Goal: Task Accomplishment & Management: Complete application form

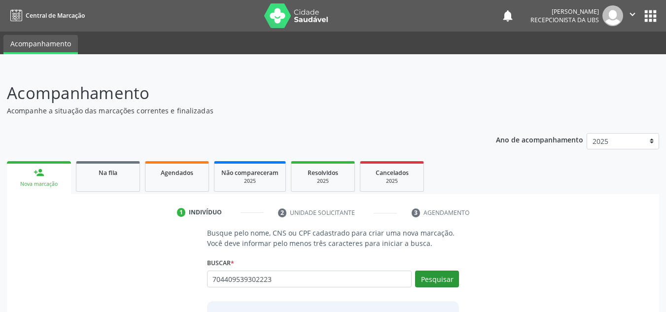
type input "704409539302223"
click at [446, 278] on button "Pesquisar" at bounding box center [437, 279] width 44 height 17
type input "704409539302223"
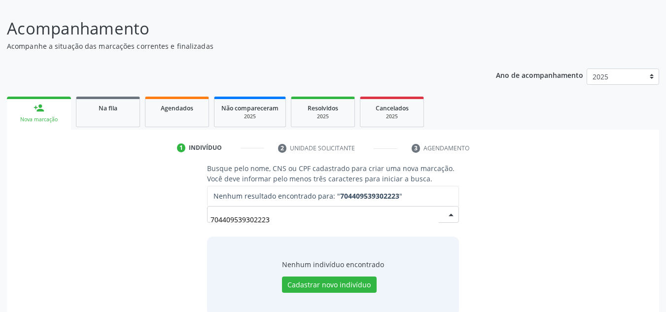
scroll to position [82, 0]
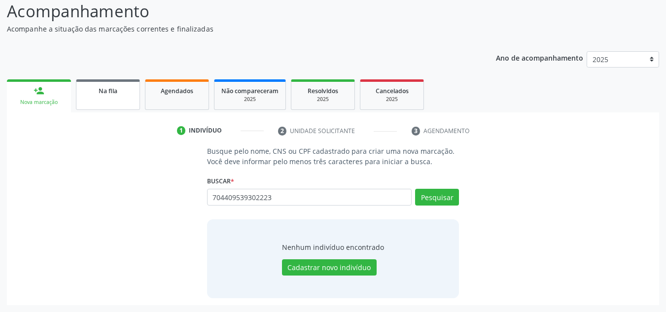
click at [102, 89] on span "Na fila" at bounding box center [108, 91] width 19 height 8
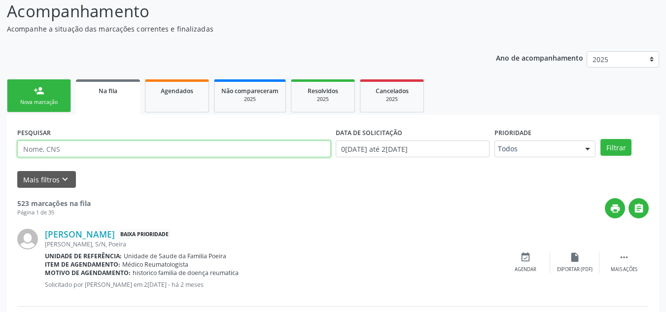
click at [105, 144] on input "text" at bounding box center [174, 148] width 314 height 17
type input "705002212974057"
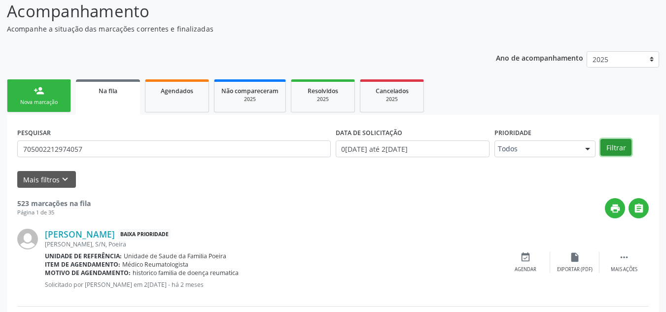
click at [621, 144] on button "Filtrar" at bounding box center [615, 147] width 31 height 17
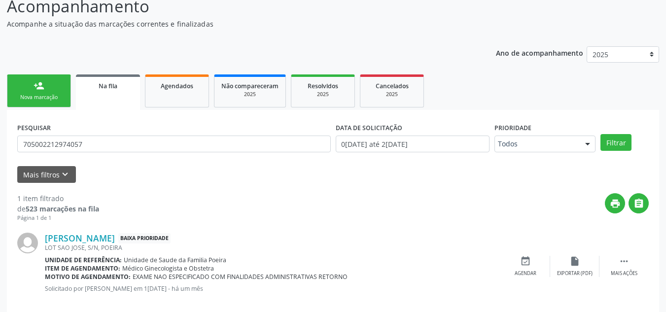
scroll to position [102, 0]
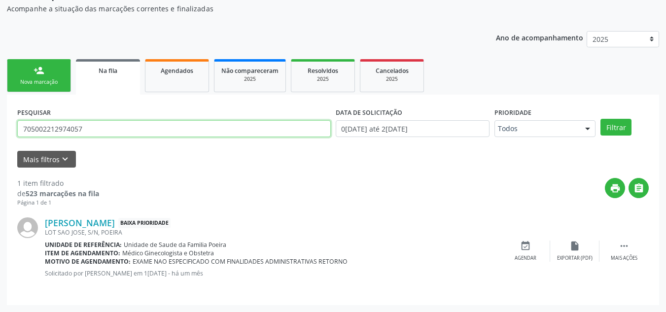
drag, startPoint x: 86, startPoint y: 132, endPoint x: 20, endPoint y: 129, distance: 66.1
click at [23, 132] on input "705002212974057" at bounding box center [174, 128] width 314 height 17
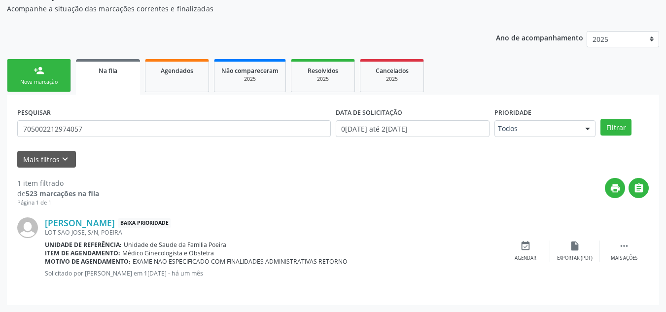
click at [39, 77] on link "person_add Nova marcação" at bounding box center [39, 75] width 64 height 33
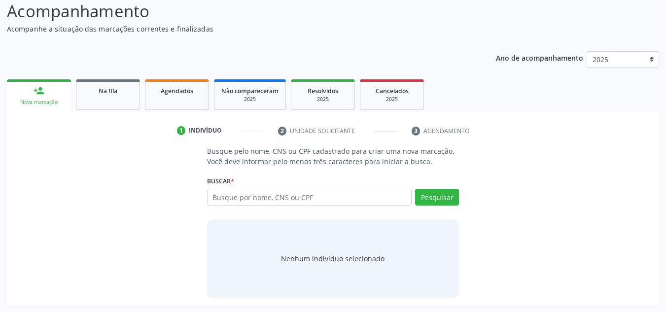
scroll to position [82, 0]
paste input "705002212974057"
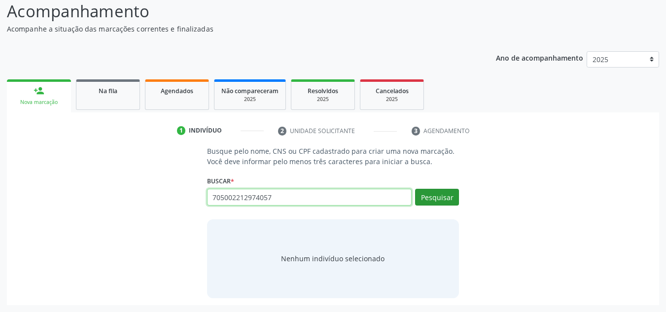
type input "705002212974057"
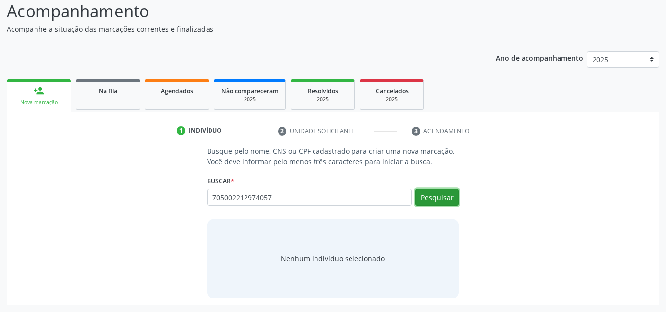
click at [438, 202] on button "Pesquisar" at bounding box center [437, 197] width 44 height 17
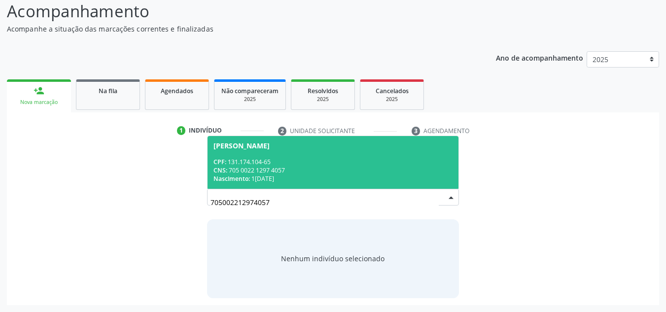
click at [325, 166] on div "CNS: 705 0022 1297 4057" at bounding box center [333, 170] width 240 height 8
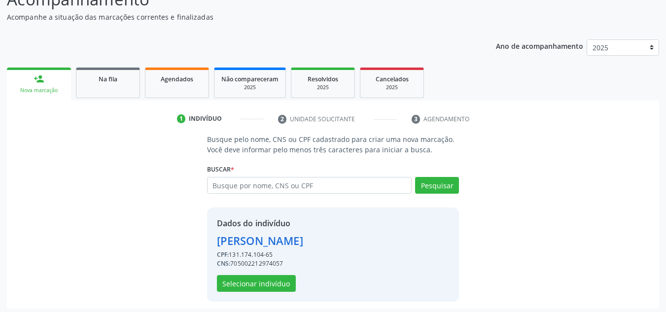
scroll to position [97, 0]
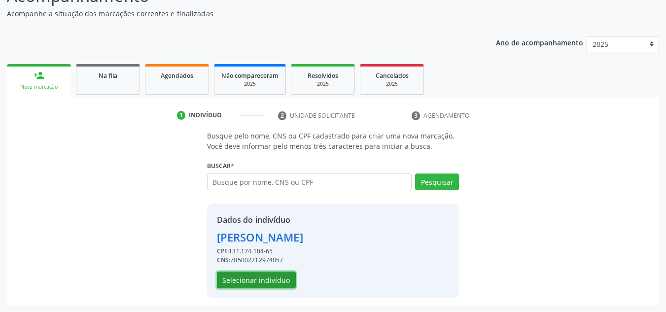
click at [234, 283] on button "Selecionar indivíduo" at bounding box center [256, 280] width 79 height 17
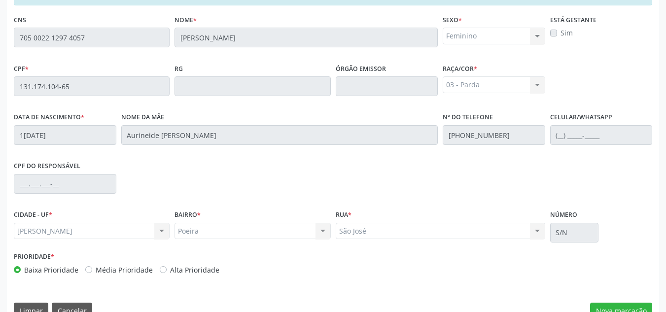
scroll to position [265, 0]
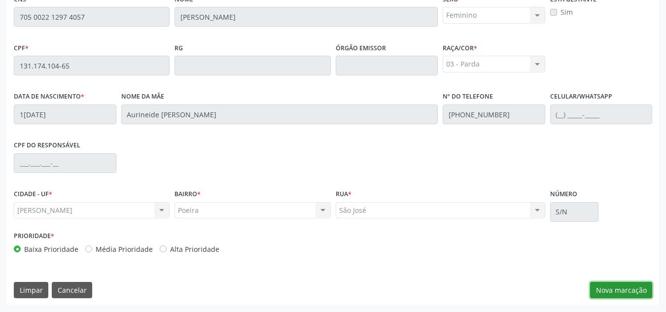
click at [621, 297] on button "Nova marcação" at bounding box center [621, 290] width 62 height 17
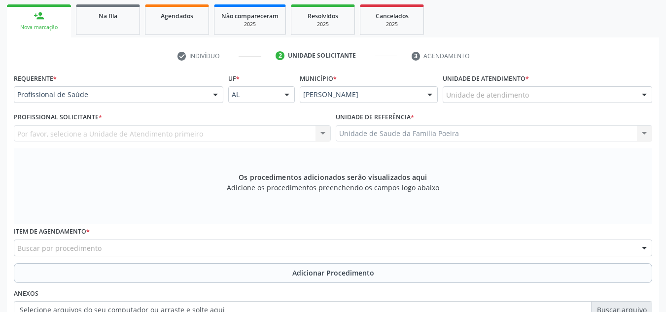
scroll to position [117, 0]
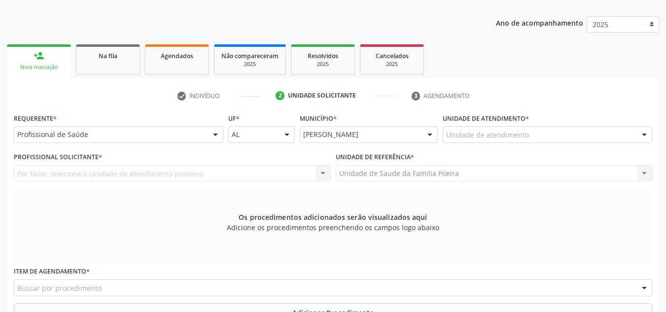
click at [566, 147] on div "Unidade de atendimento * Unidade de atendimento Aeronave Baron 58 Aeronave Cess…" at bounding box center [547, 130] width 214 height 38
click at [563, 140] on div "Unidade de atendimento" at bounding box center [548, 134] width 210 height 17
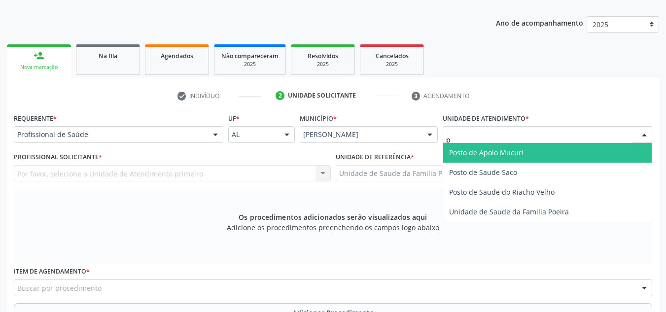
type input "po"
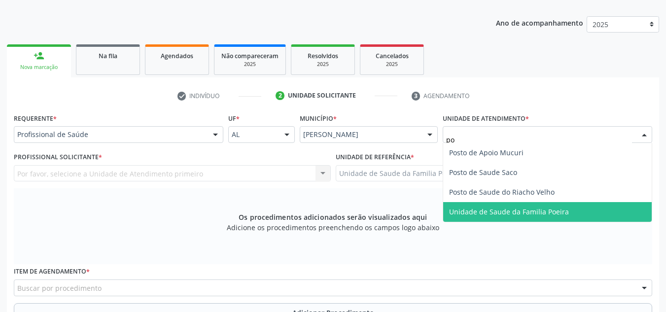
click at [519, 212] on span "Unidade de Saude da Familia Poeira" at bounding box center [509, 211] width 120 height 9
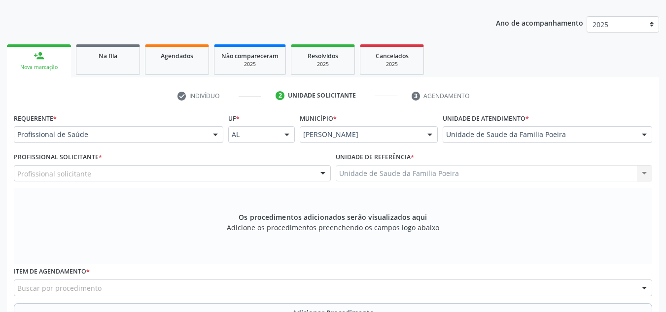
click at [162, 178] on div "Profissional solicitante" at bounding box center [172, 173] width 317 height 17
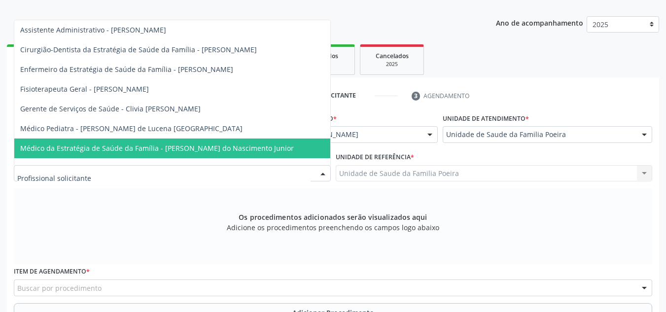
click at [137, 144] on span "Médico da Estratégia de Saúde da Família - [PERSON_NAME] do Nascimento Junior" at bounding box center [157, 147] width 274 height 9
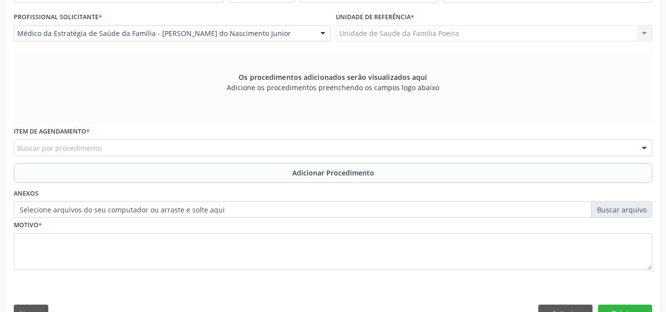
scroll to position [280, 0]
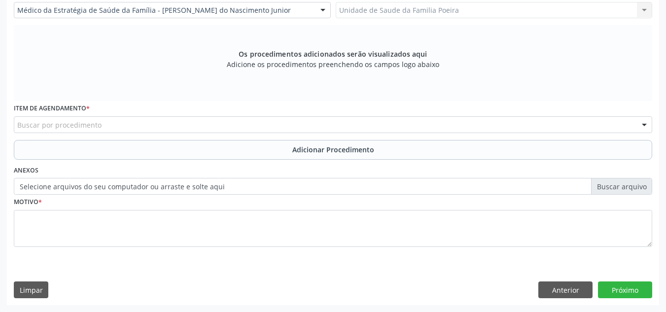
click at [130, 119] on div "Buscar por procedimento" at bounding box center [333, 124] width 638 height 17
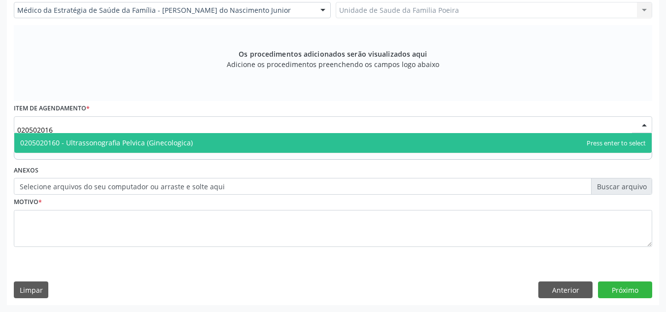
type input "0205020160"
click at [116, 145] on span "0205020160 - Ultrassonografia Pelvica (Ginecologica)" at bounding box center [106, 142] width 173 height 9
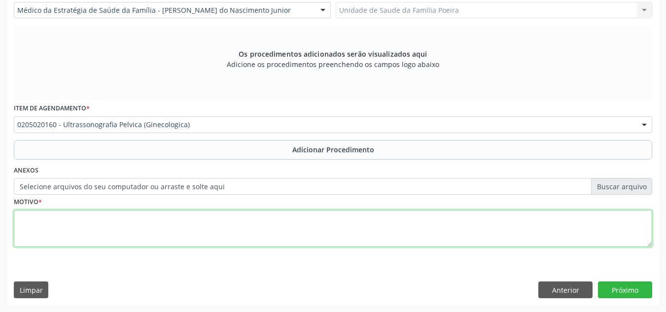
click at [114, 226] on textarea at bounding box center [333, 228] width 638 height 37
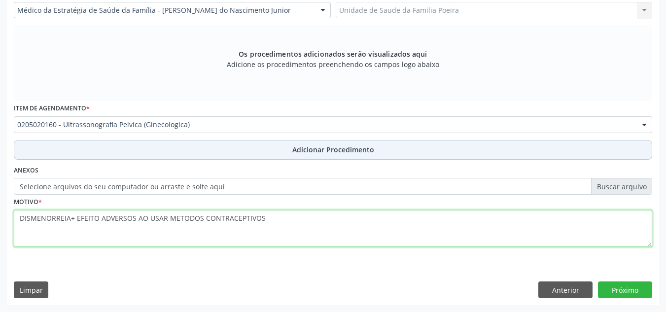
type textarea "DISMENORREIA+ EFEITO ADVERSOS AO USAR METODOS CONTRACEPTIVOS"
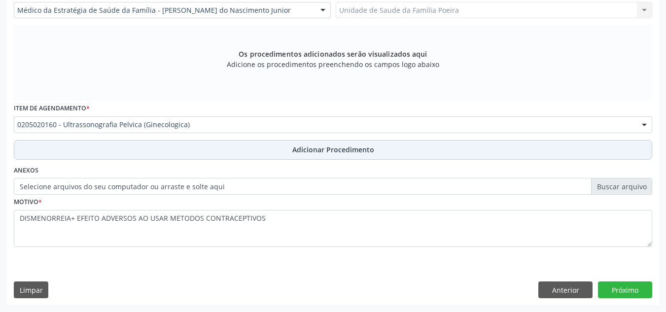
click at [373, 157] on button "Adicionar Procedimento" at bounding box center [333, 150] width 638 height 20
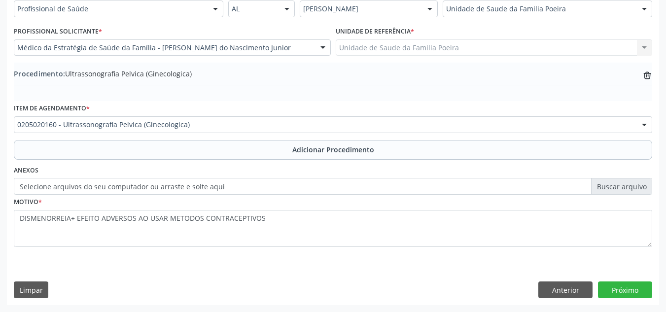
scroll to position [243, 0]
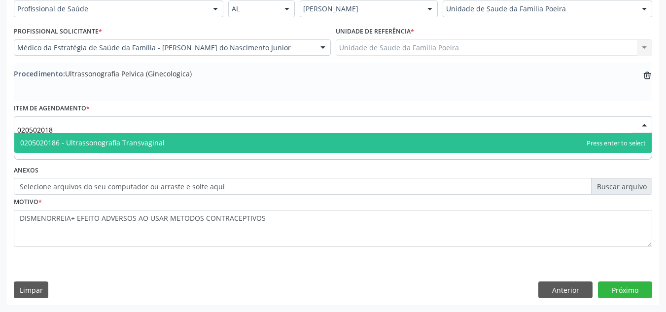
type input "0205020186"
drag, startPoint x: 209, startPoint y: 148, endPoint x: 215, endPoint y: 151, distance: 6.8
click at [210, 148] on span "0205020186 - Ultrassonografia Transvaginal" at bounding box center [332, 143] width 637 height 20
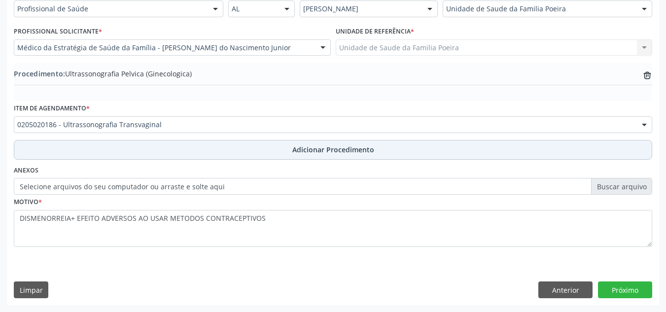
click at [254, 147] on button "Adicionar Procedimento" at bounding box center [333, 150] width 638 height 20
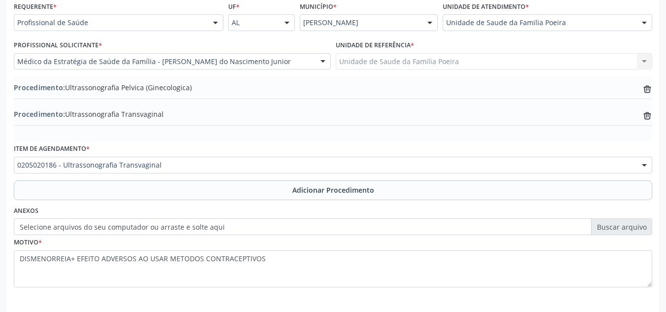
scroll to position [269, 0]
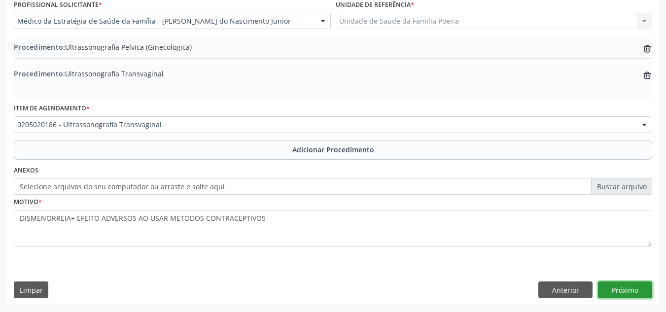
click at [623, 288] on button "Próximo" at bounding box center [625, 289] width 54 height 17
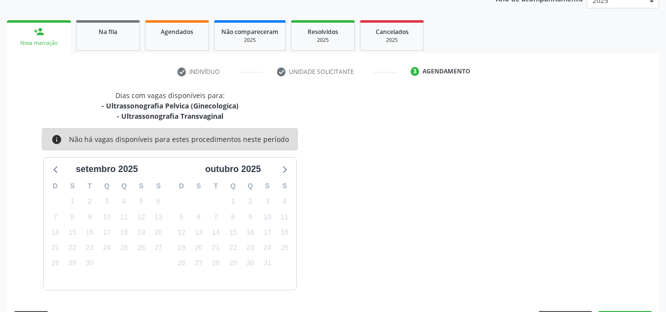
scroll to position [170, 0]
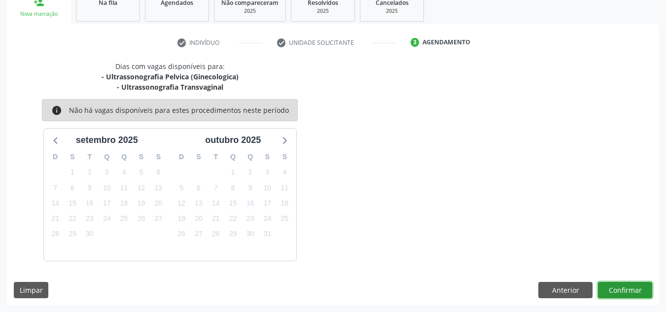
click at [624, 287] on button "Confirmar" at bounding box center [625, 290] width 54 height 17
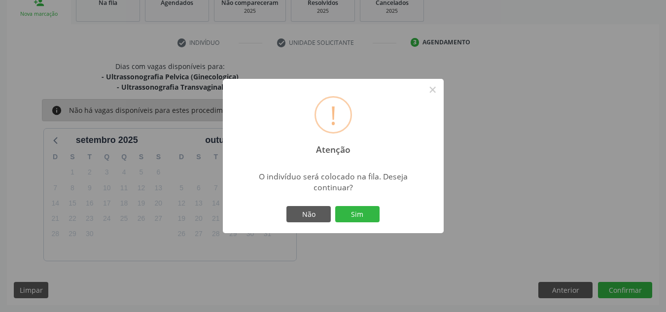
click at [352, 204] on div "Não Sim" at bounding box center [333, 214] width 98 height 21
click at [355, 205] on div "Não Sim" at bounding box center [333, 214] width 98 height 21
click at [352, 214] on button "Sim" at bounding box center [357, 214] width 44 height 17
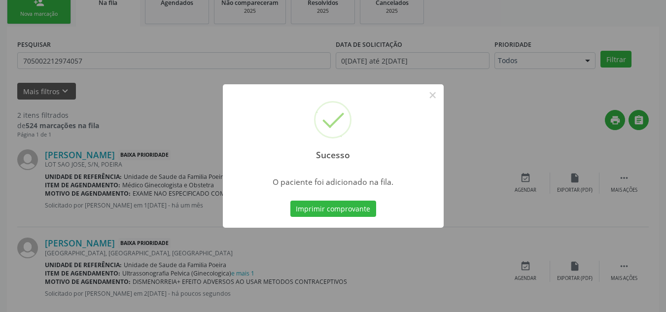
scroll to position [27, 0]
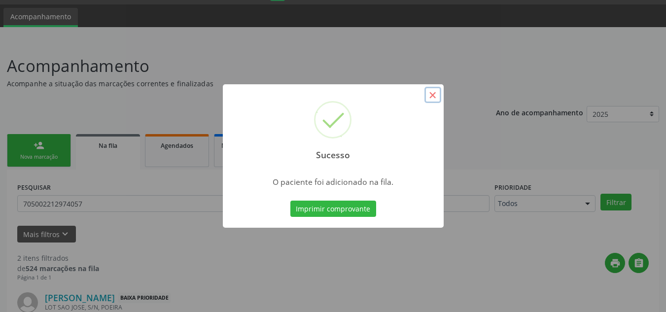
click at [434, 95] on button "×" at bounding box center [432, 95] width 17 height 17
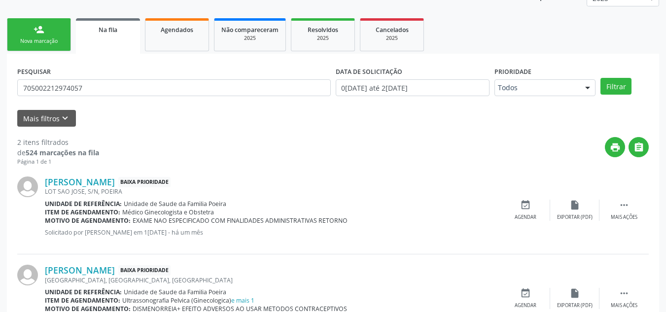
scroll to position [126, 0]
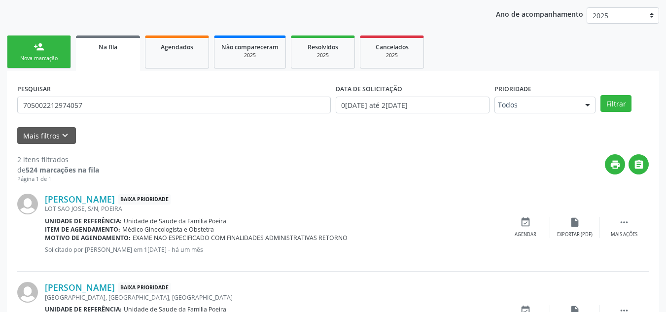
click at [31, 60] on div "Nova marcação" at bounding box center [38, 58] width 49 height 7
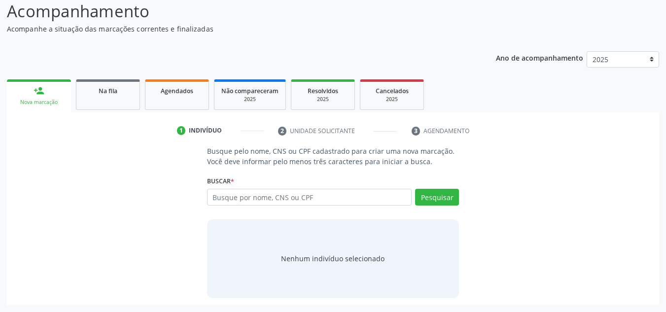
scroll to position [82, 0]
paste input "702409539302223"
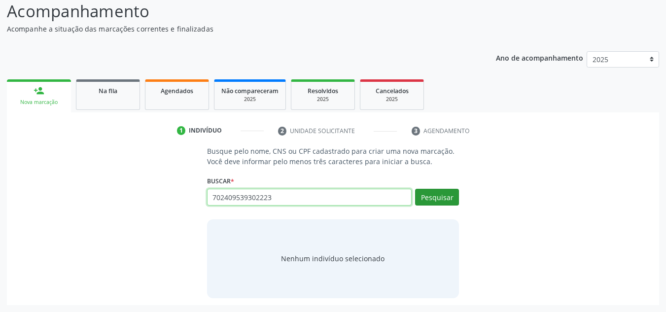
type input "702409539302223"
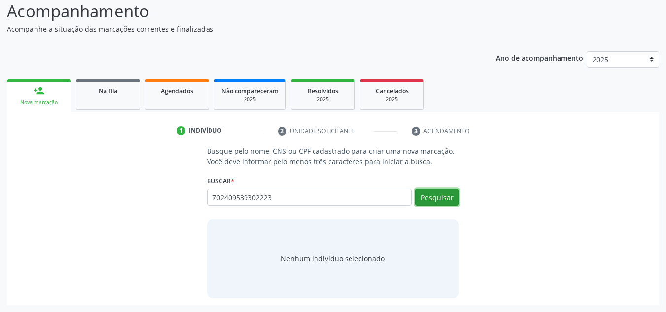
click at [430, 197] on button "Pesquisar" at bounding box center [437, 197] width 44 height 17
type input "702409539302223"
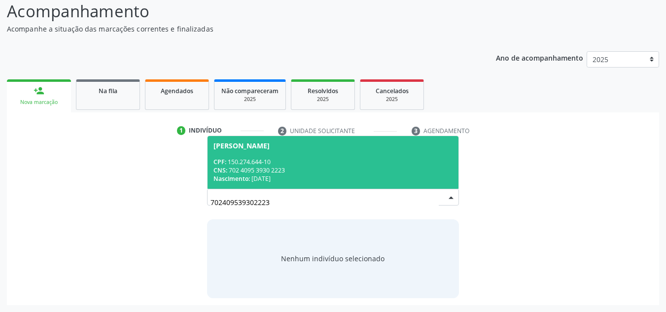
click at [250, 165] on div "CPF: 150.274.644-10" at bounding box center [333, 162] width 240 height 8
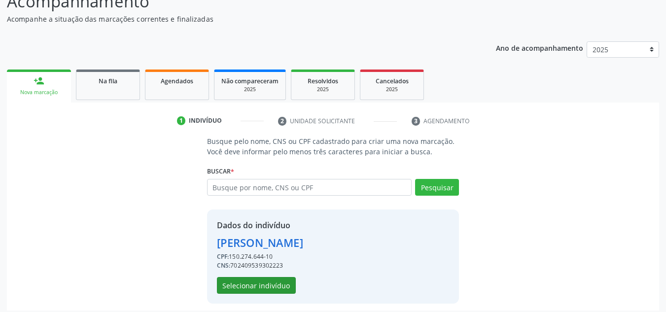
scroll to position [97, 0]
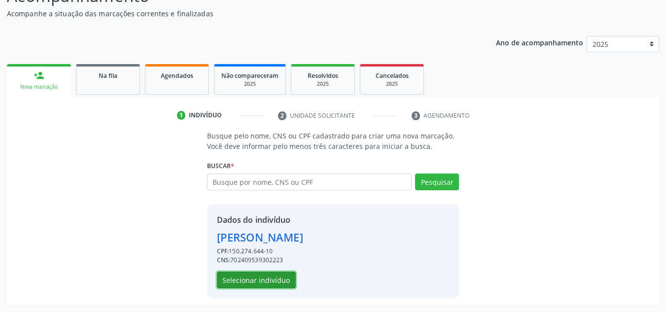
click at [256, 278] on button "Selecionar indivíduo" at bounding box center [256, 280] width 79 height 17
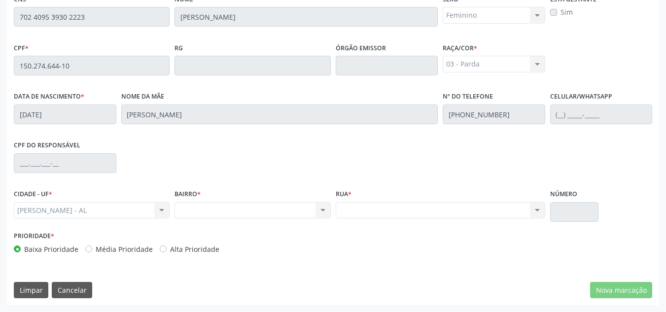
scroll to position [68, 0]
